Goal: Transaction & Acquisition: Download file/media

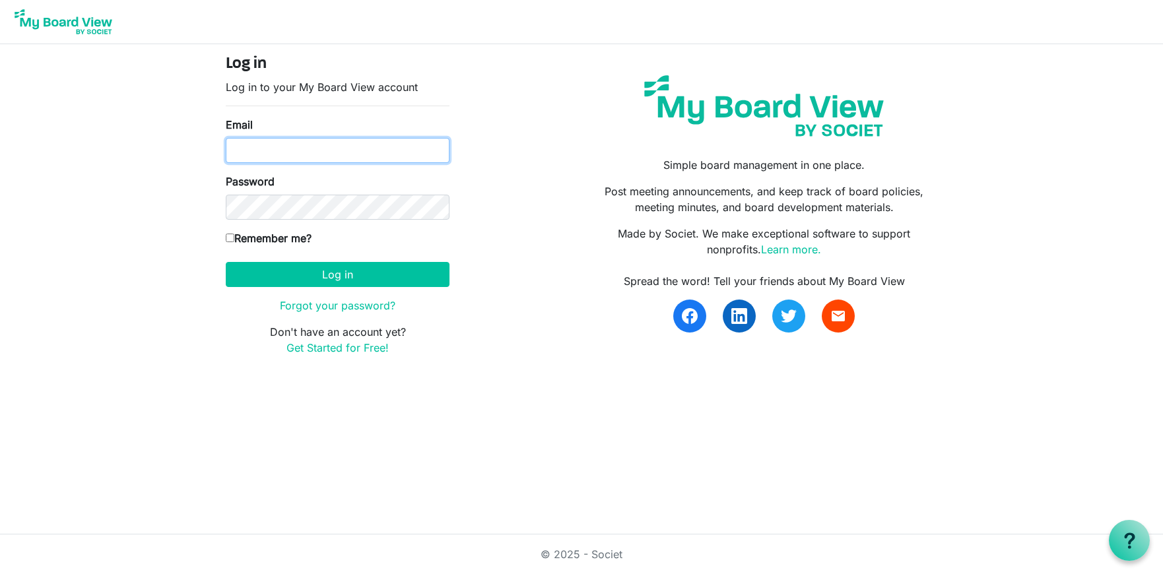
type input "ken.steward@baptistfoundationil.org"
click at [226, 238] on input "Remember me?" at bounding box center [230, 238] width 9 height 9
checkbox input "true"
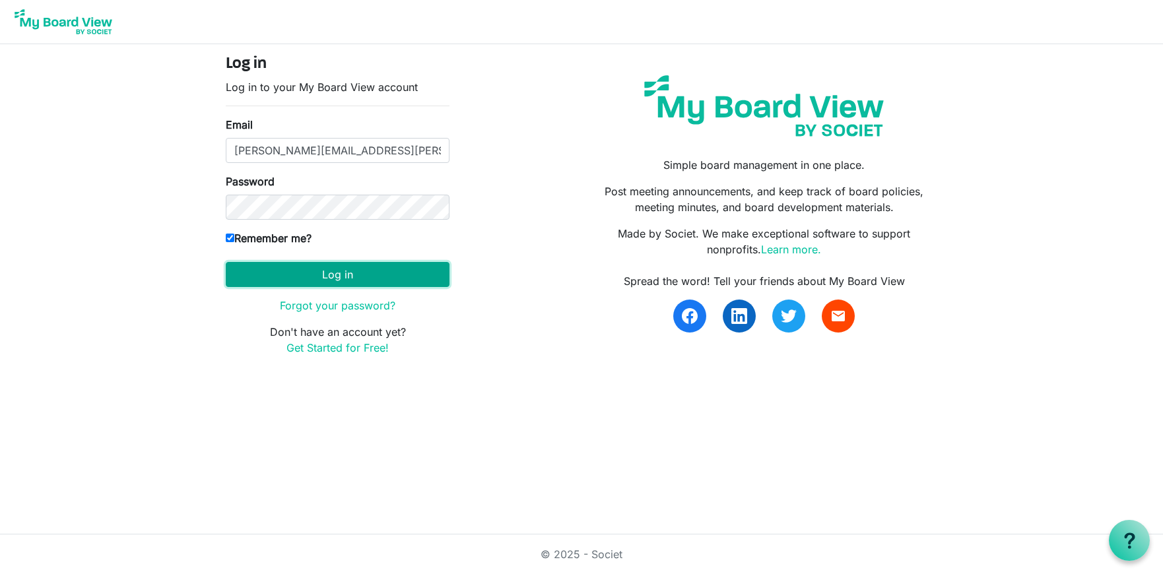
click at [329, 273] on button "Log in" at bounding box center [338, 274] width 224 height 25
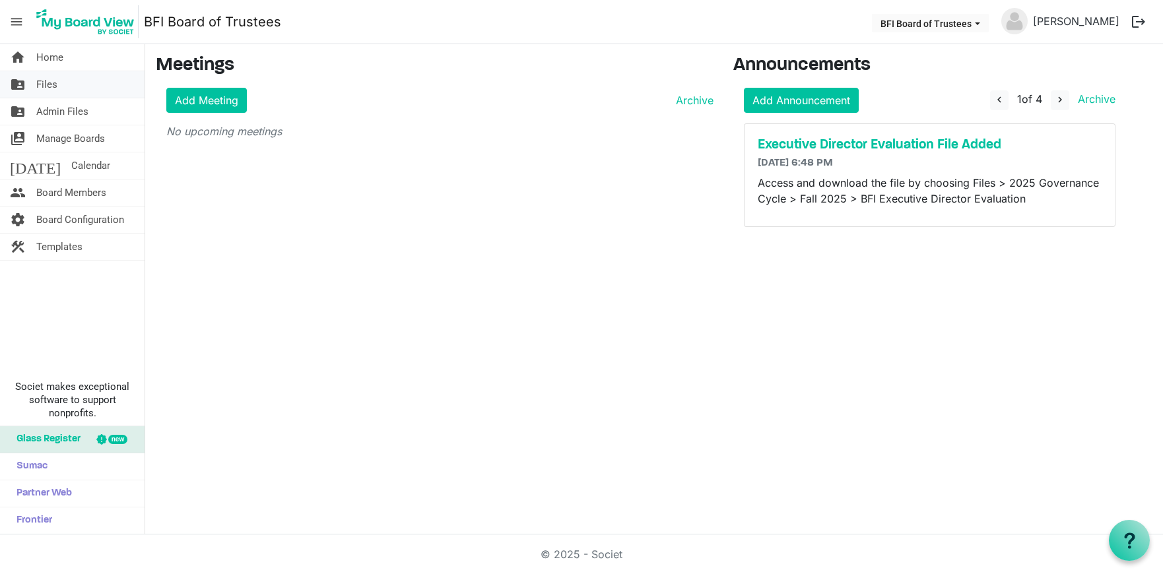
click at [51, 83] on span "Files" at bounding box center [46, 84] width 21 height 26
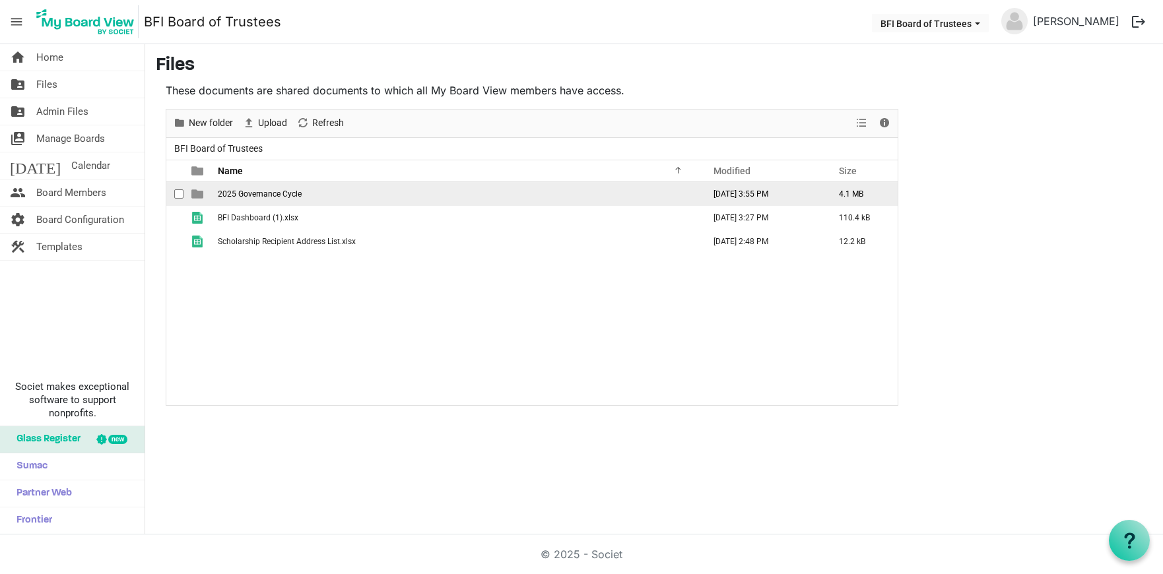
click at [265, 195] on span "2025 Governance Cycle" at bounding box center [260, 193] width 84 height 9
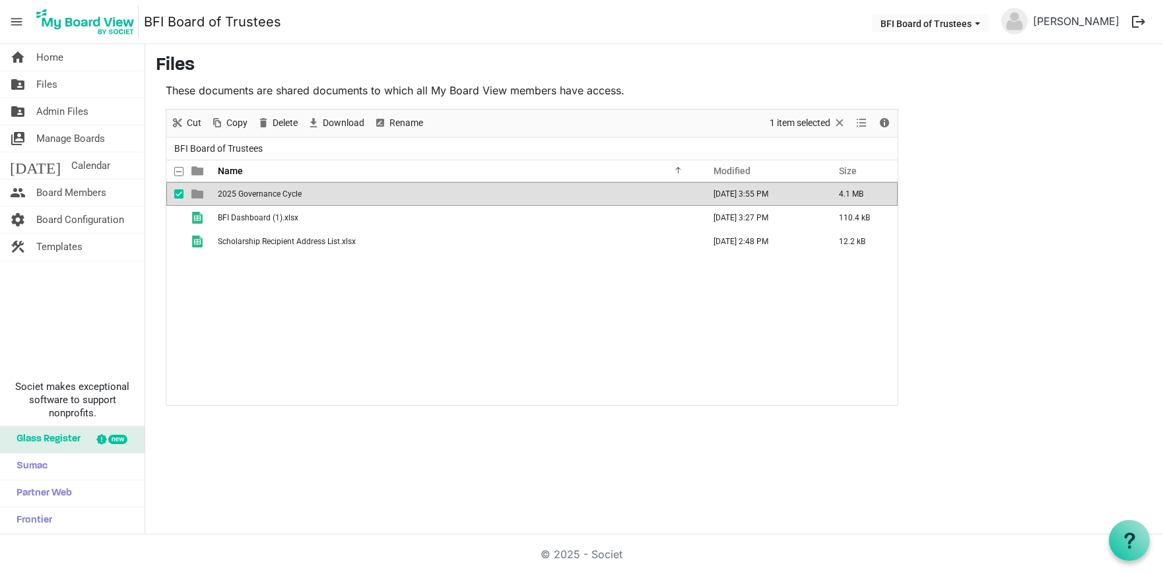
click at [265, 195] on span "2025 Governance Cycle" at bounding box center [260, 193] width 84 height 9
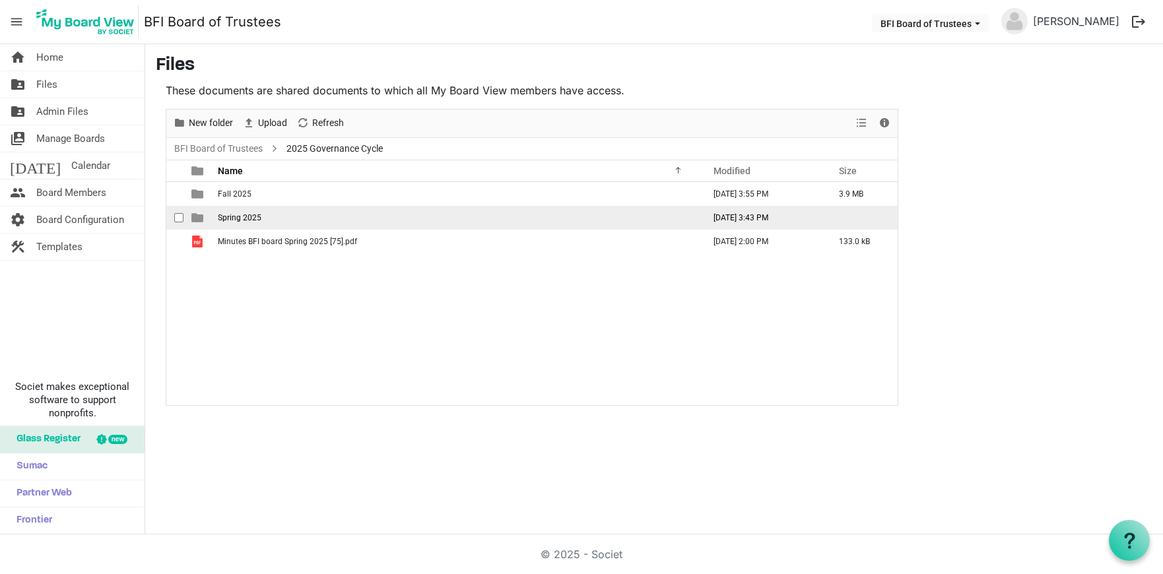
click at [233, 217] on span "Spring 2025" at bounding box center [240, 217] width 44 height 9
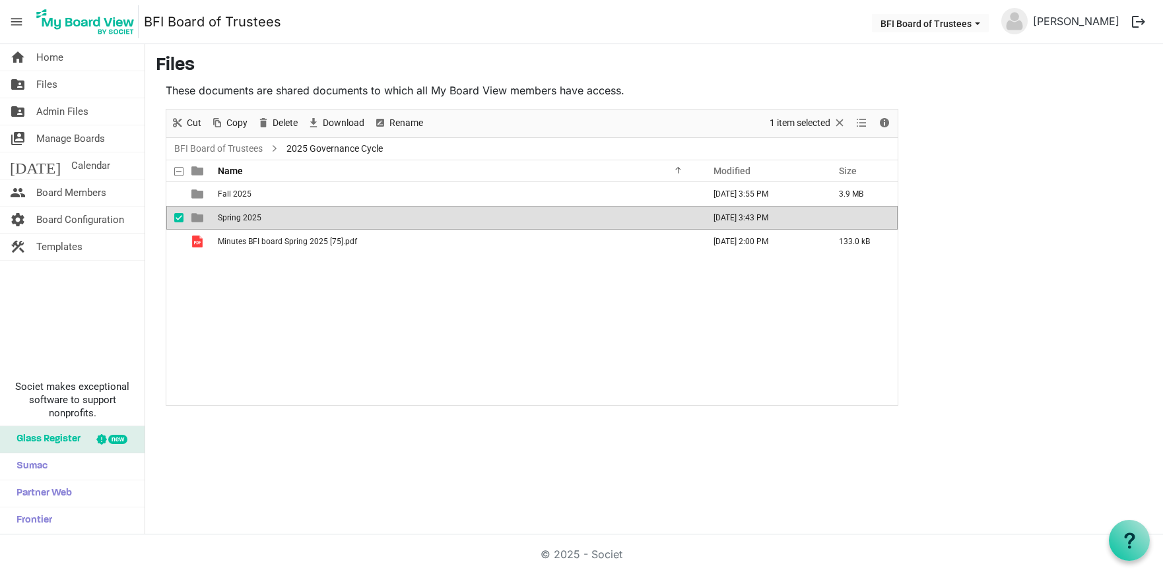
click at [253, 218] on span "Spring 2025" at bounding box center [240, 217] width 44 height 9
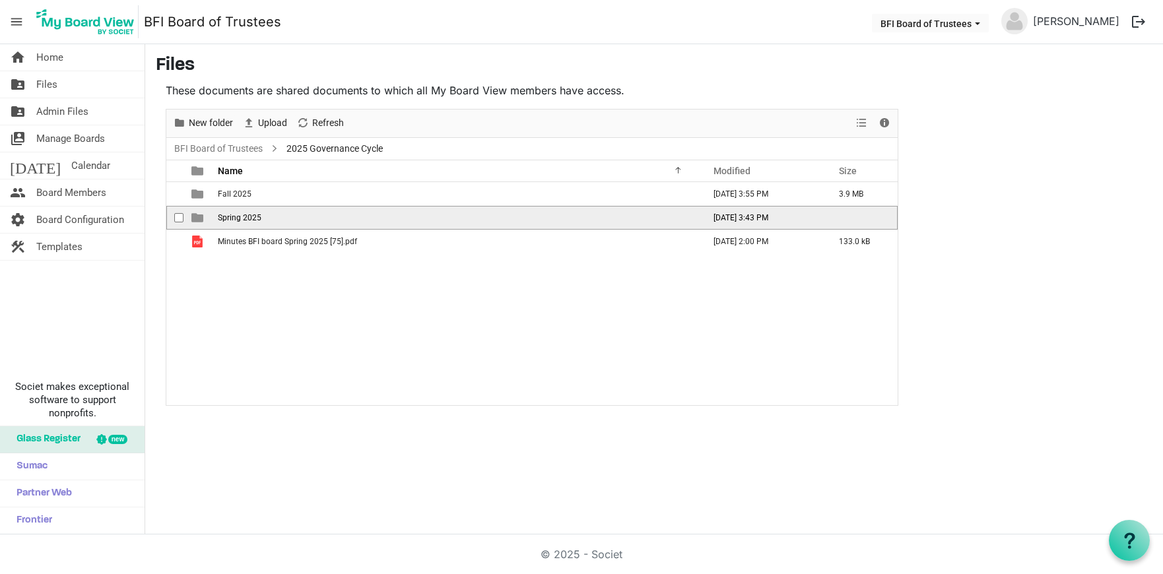
click at [253, 218] on span "Spring 2025" at bounding box center [240, 217] width 44 height 9
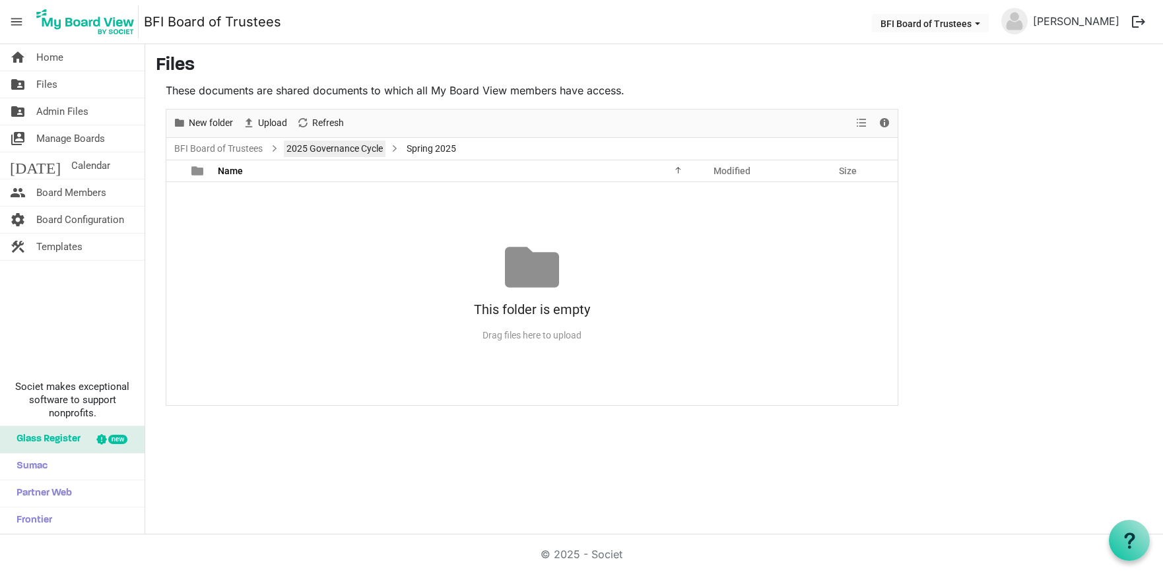
click at [364, 149] on link "2025 Governance Cycle" at bounding box center [335, 149] width 102 height 17
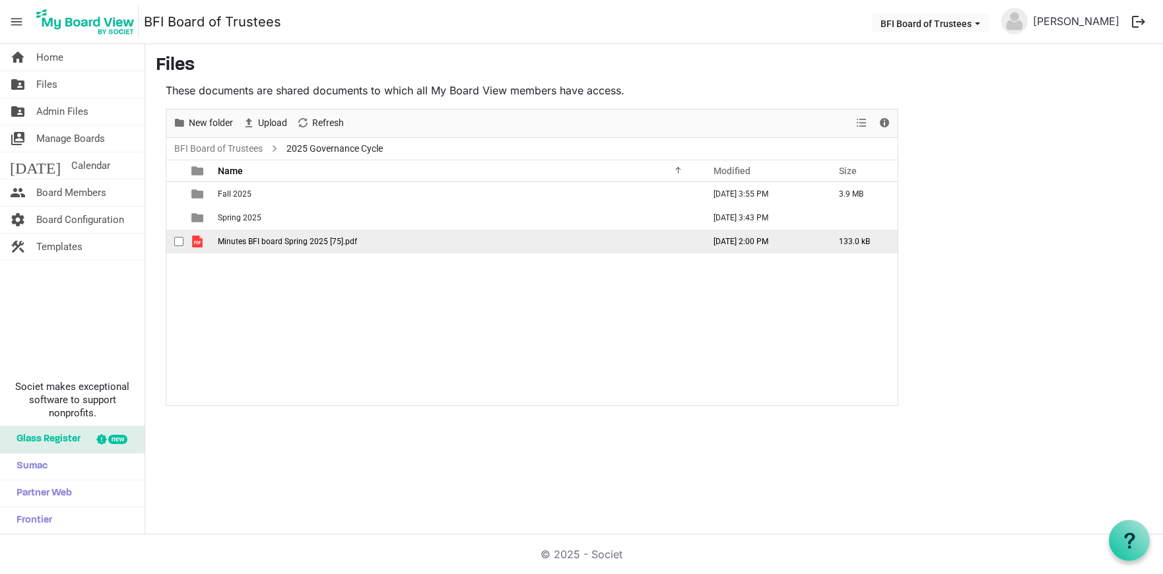
click at [297, 244] on span "Minutes BFI board Spring 2025 [75].pdf" at bounding box center [287, 241] width 139 height 9
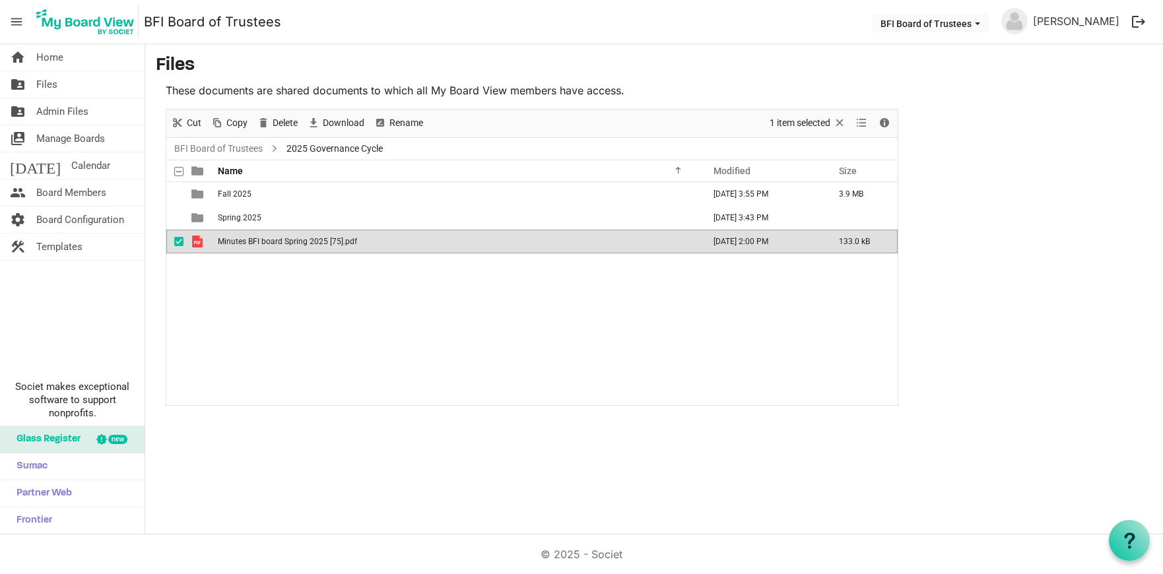
click at [298, 242] on span "Minutes BFI board Spring 2025 [75].pdf" at bounding box center [287, 241] width 139 height 9
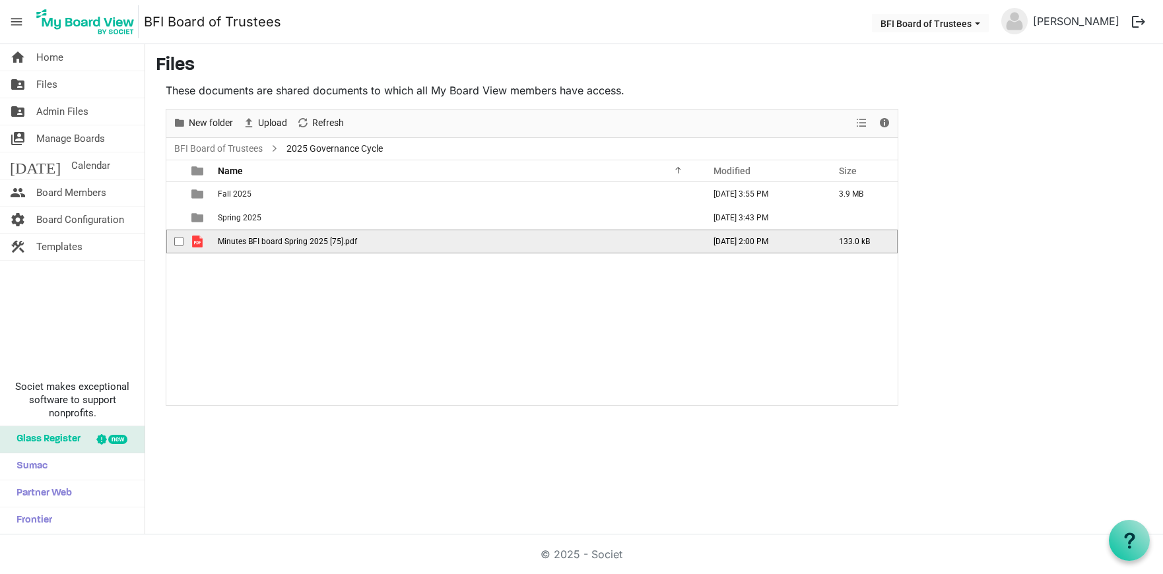
click at [298, 242] on span "Minutes BFI board Spring 2025 [75].pdf" at bounding box center [287, 241] width 139 height 9
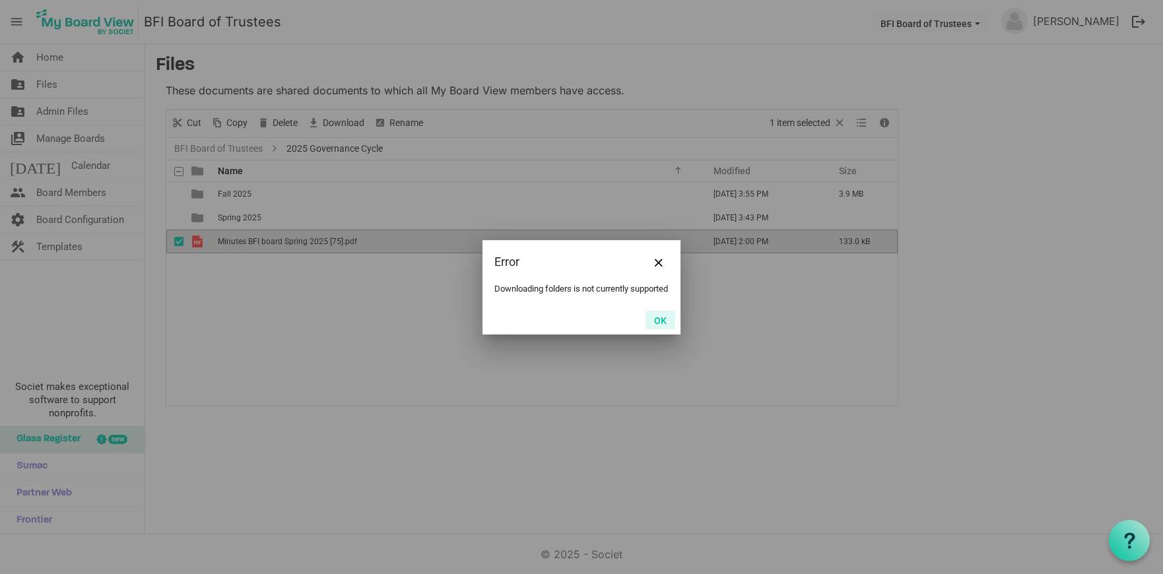
drag, startPoint x: 667, startPoint y: 328, endPoint x: 333, endPoint y: 275, distance: 337.5
click at [658, 326] on button "OK" at bounding box center [661, 320] width 30 height 18
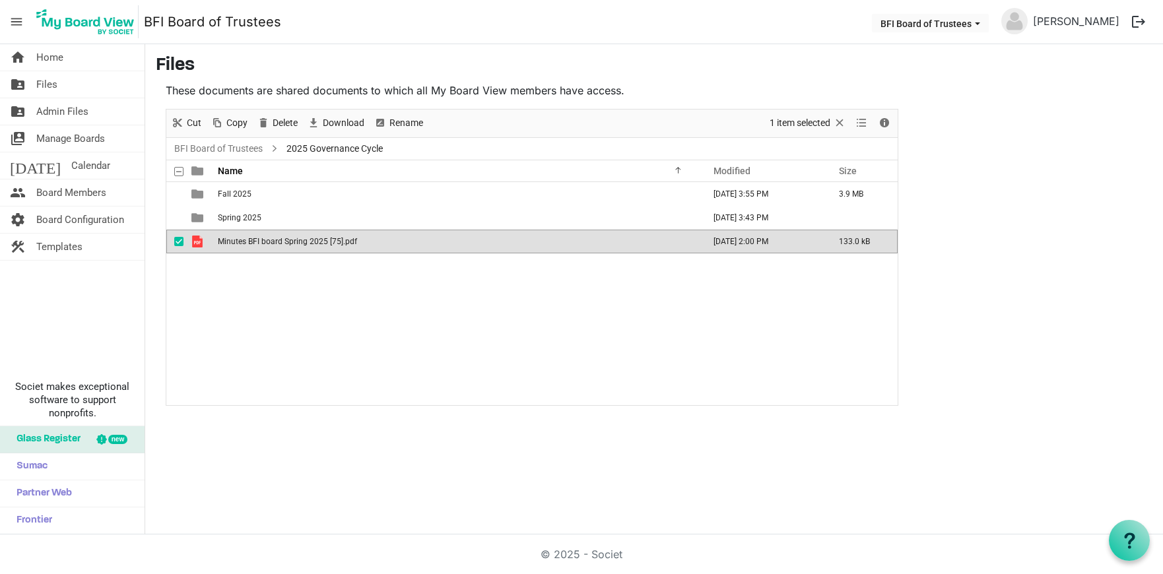
click at [322, 273] on body "menu BFI Board of Trustees BFI Board of Trustees Ken Steward logout home Home f…" at bounding box center [581, 267] width 1163 height 535
click at [292, 242] on span "Minutes BFI board Spring 2025 [75].pdf" at bounding box center [287, 241] width 139 height 9
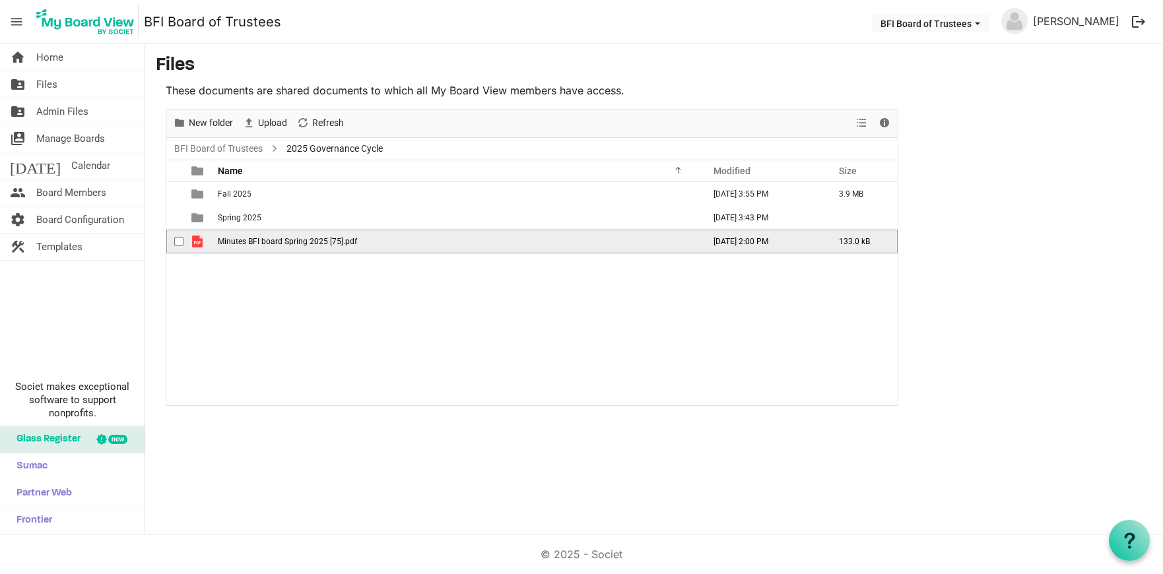
click at [176, 242] on span "checkbox" at bounding box center [178, 241] width 9 height 9
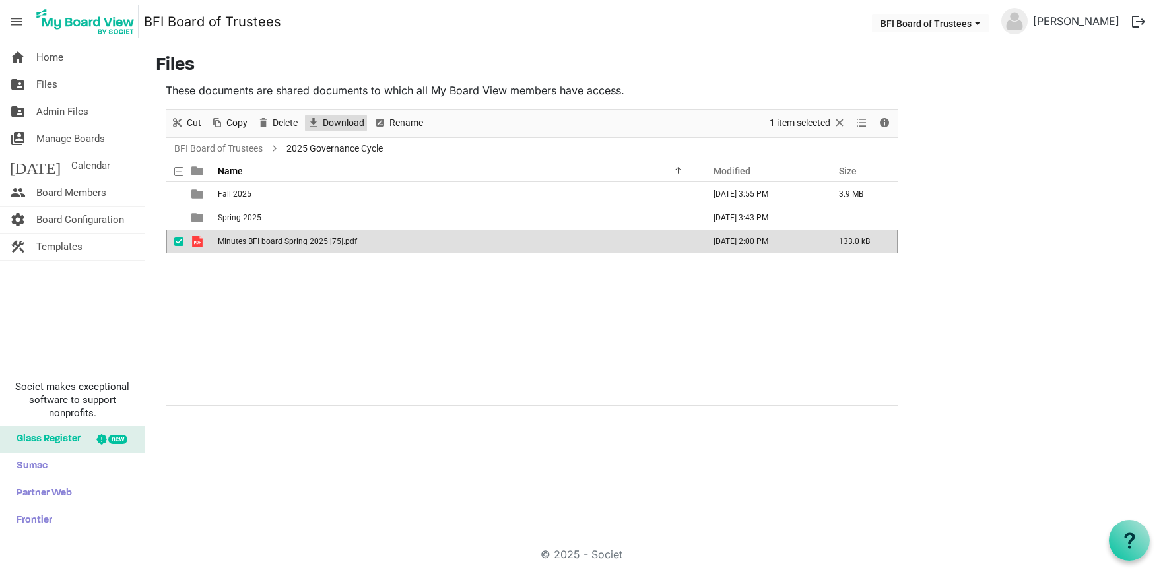
click at [342, 123] on span "Download" at bounding box center [343, 123] width 44 height 17
